Goal: Navigation & Orientation: Find specific page/section

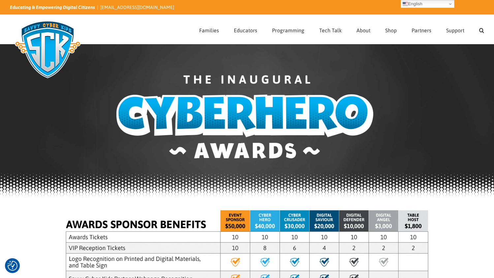
click at [42, 45] on img at bounding box center [48, 49] width 76 height 66
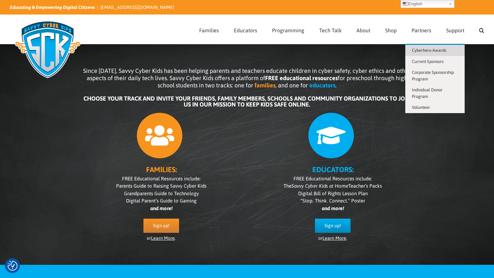
click at [442, 51] on span "Cyberhero Awards" at bounding box center [429, 50] width 34 height 5
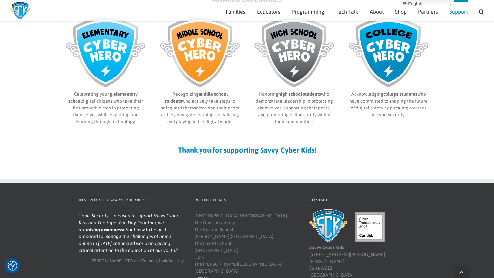
scroll to position [332, 0]
